Goal: Task Accomplishment & Management: Manage account settings

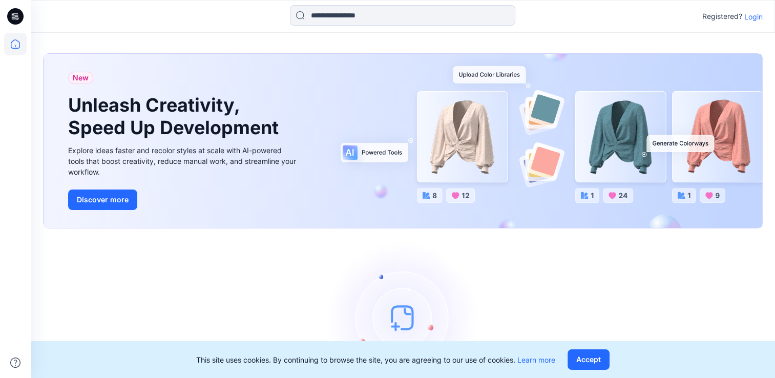
click at [752, 14] on p "Login" at bounding box center [753, 16] width 18 height 11
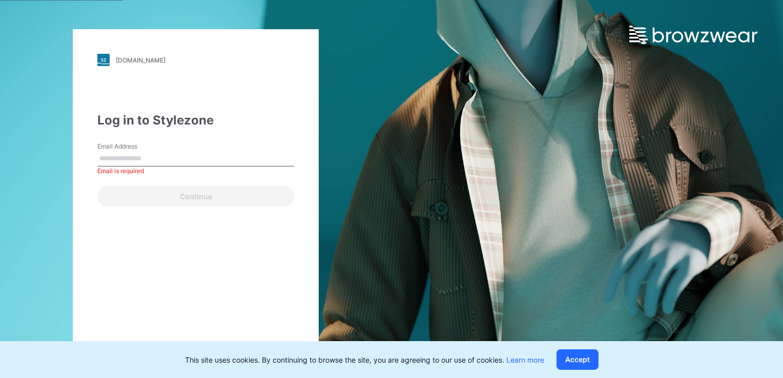
click at [209, 157] on input "Email Address" at bounding box center [195, 158] width 197 height 15
type input "**********"
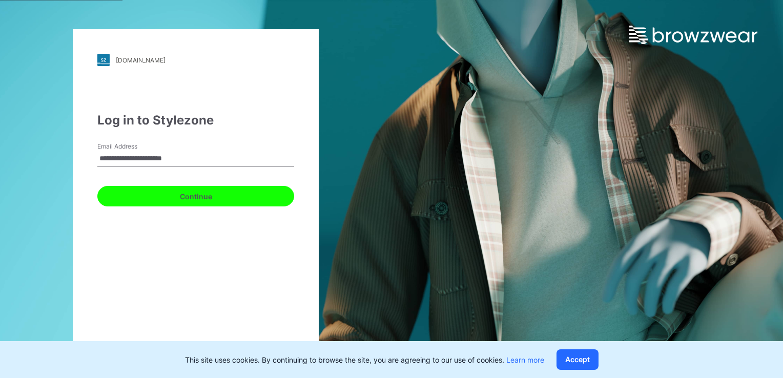
click at [197, 199] on button "Continue" at bounding box center [195, 196] width 197 height 20
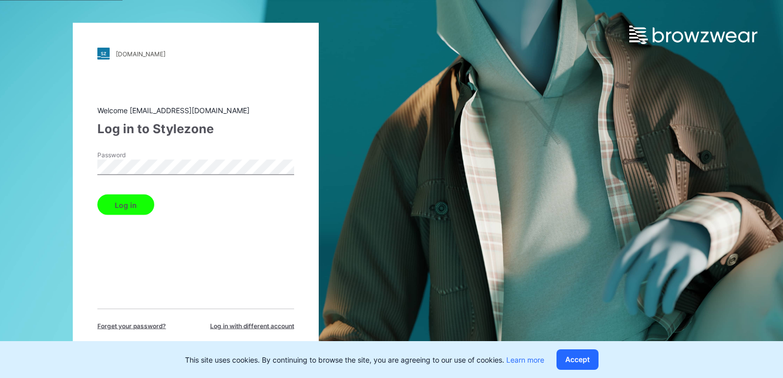
click at [133, 211] on button "Log in" at bounding box center [125, 205] width 57 height 20
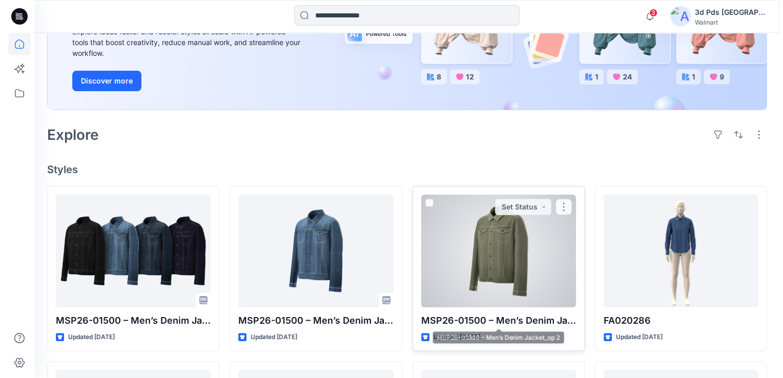
scroll to position [154, 0]
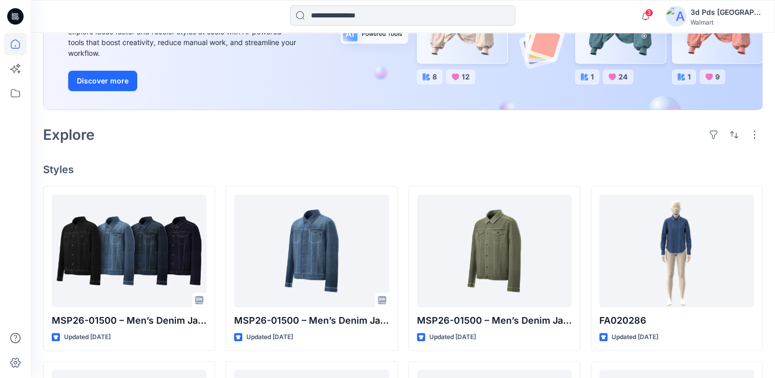
click at [726, 16] on div "3d Pds [GEOGRAPHIC_DATA]" at bounding box center [727, 12] width 72 height 12
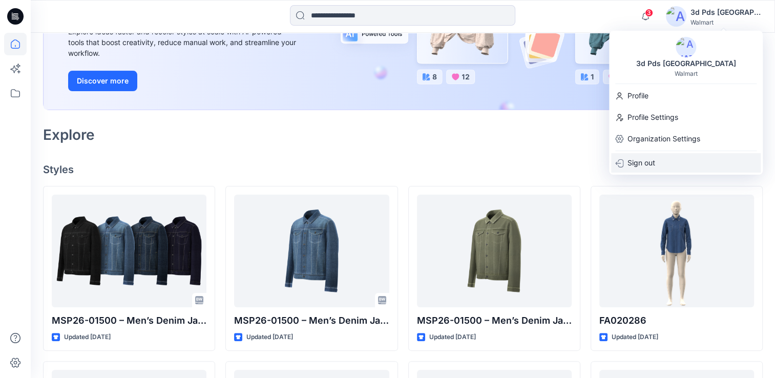
click at [641, 162] on p "Sign out" at bounding box center [642, 162] width 28 height 19
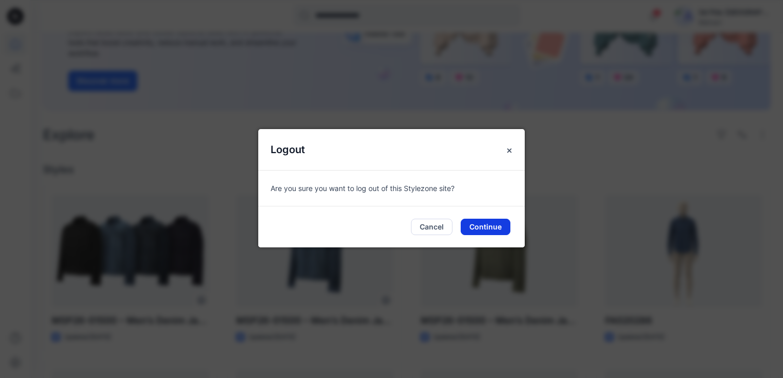
click at [487, 228] on button "Continue" at bounding box center [486, 227] width 50 height 16
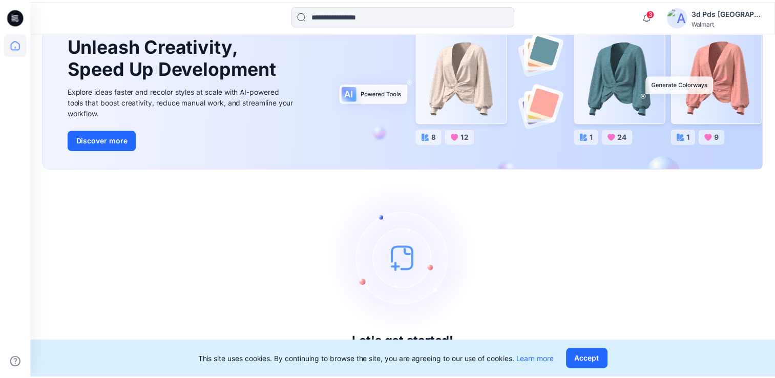
scroll to position [59, 0]
